Goal: Task Accomplishment & Management: Use online tool/utility

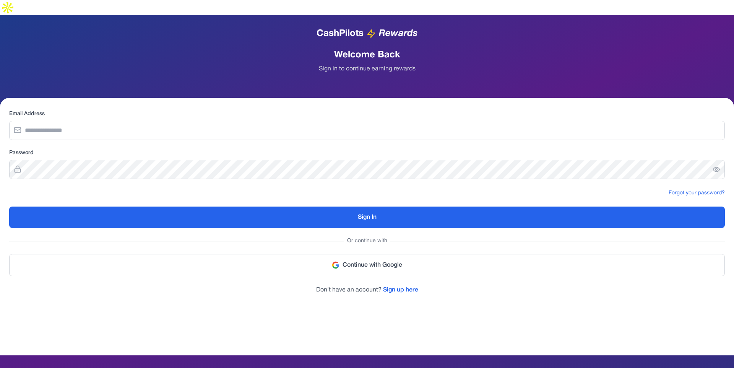
click at [386, 66] on div "CashPilots Rewards Welcome Back Sign in to continue earning rewards" at bounding box center [367, 50] width 734 height 70
